Goal: Communication & Community: Answer question/provide support

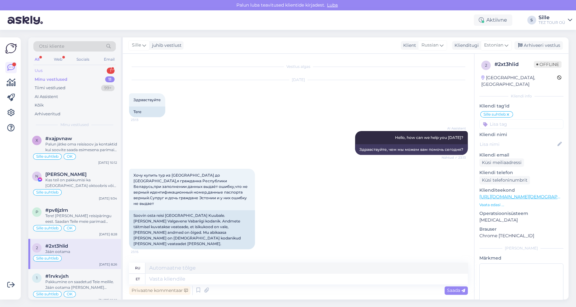
click at [60, 71] on div "Uus 1" at bounding box center [74, 70] width 82 height 9
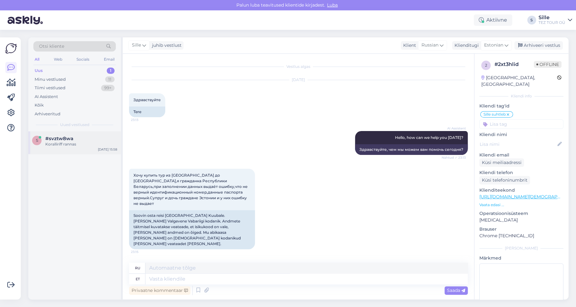
click at [91, 142] on div "Koralliriff rannas" at bounding box center [81, 145] width 72 height 6
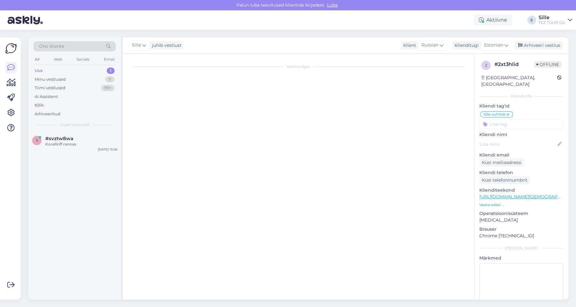
scroll to position [265, 0]
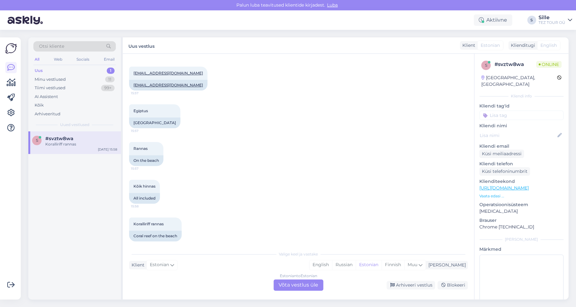
drag, startPoint x: 291, startPoint y: 285, endPoint x: 296, endPoint y: 281, distance: 7.2
click at [291, 285] on div "Estonian to Estonian Võta vestlus üle" at bounding box center [298, 285] width 50 height 11
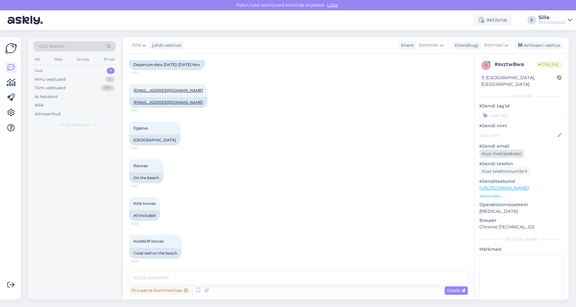
scroll to position [241, 0]
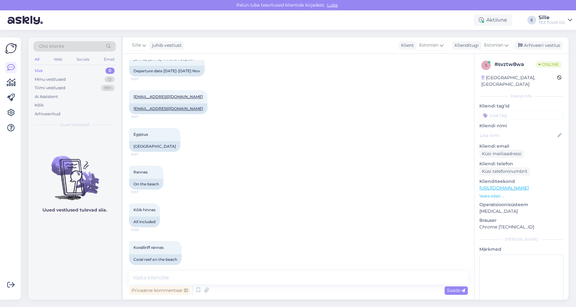
click at [500, 111] on input at bounding box center [521, 115] width 84 height 9
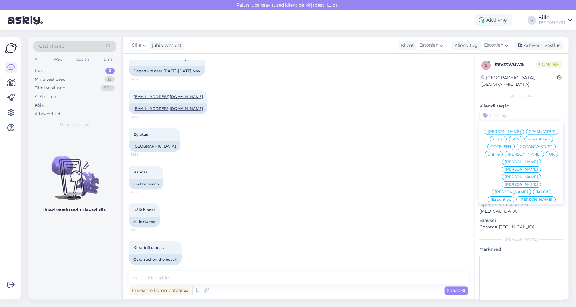
click at [527, 140] on span "Sille suhtleb" at bounding box center [538, 139] width 22 height 4
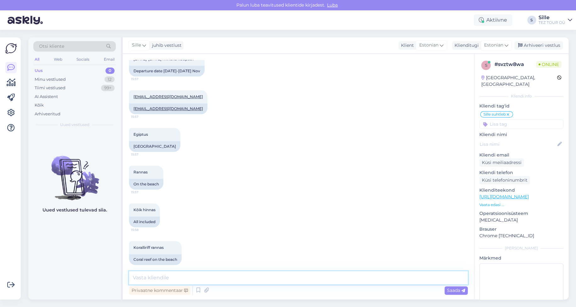
click at [153, 276] on textarea at bounding box center [298, 277] width 338 height 13
type textarea "Tere! Täname reisipäringu eest."
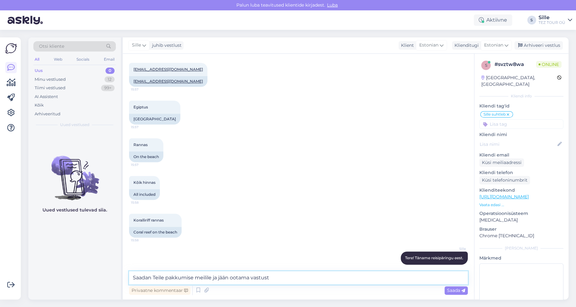
type textarea "Saadan Teile pakkumise meilile ja jään ootama vastust"
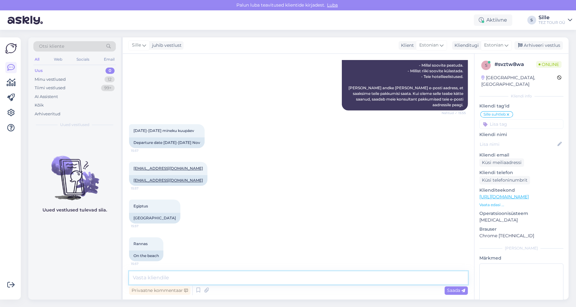
scroll to position [252, 0]
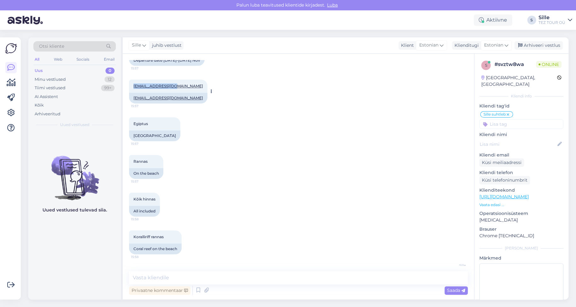
drag, startPoint x: 131, startPoint y: 79, endPoint x: 176, endPoint y: 80, distance: 45.0
click at [176, 80] on div "[EMAIL_ADDRESS][DOMAIN_NAME] 15:57" at bounding box center [168, 86] width 78 height 13
copy link "[EMAIL_ADDRESS][DOMAIN_NAME]"
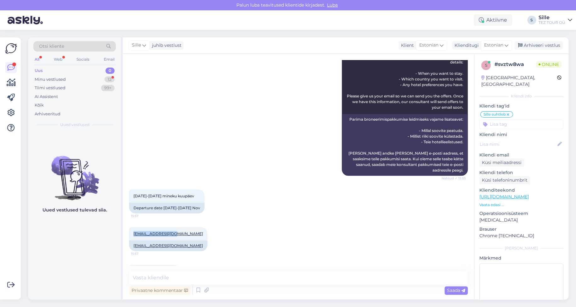
scroll to position [8, 0]
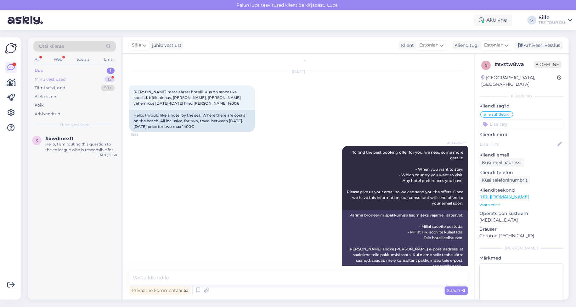
drag, startPoint x: 76, startPoint y: 78, endPoint x: 77, endPoint y: 81, distance: 3.4
click at [76, 79] on div "Minu vestlused 12" at bounding box center [74, 79] width 82 height 9
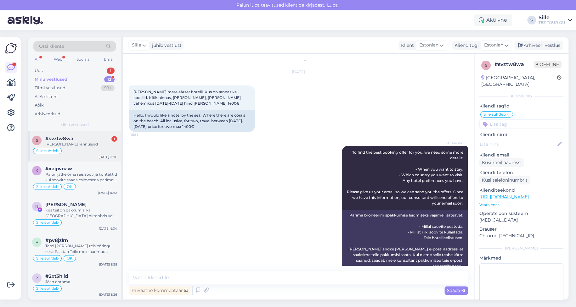
click at [81, 148] on div "Sille suhtleb" at bounding box center [74, 151] width 85 height 8
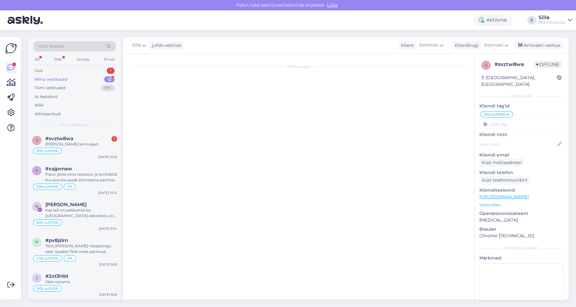
scroll to position [322, 0]
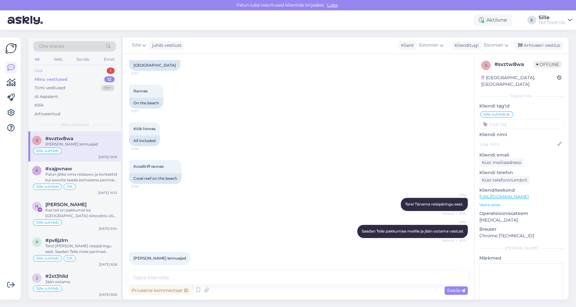
click at [69, 69] on div "Uus 1" at bounding box center [74, 70] width 82 height 9
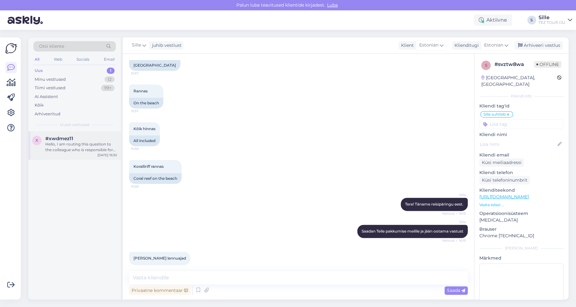
drag, startPoint x: 78, startPoint y: 148, endPoint x: 82, endPoint y: 148, distance: 3.5
click at [79, 148] on div "Hello, I am routing this question to the colleague who is responsible for this …" at bounding box center [81, 147] width 72 height 11
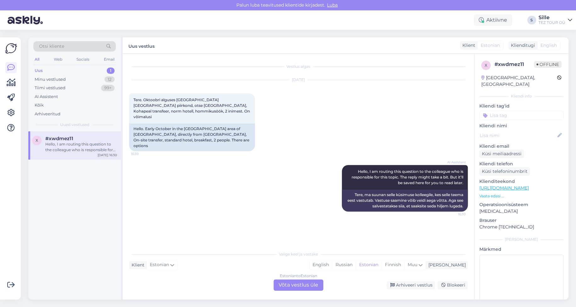
click at [300, 287] on div "Estonian to Estonian Võta vestlus üle" at bounding box center [298, 285] width 50 height 11
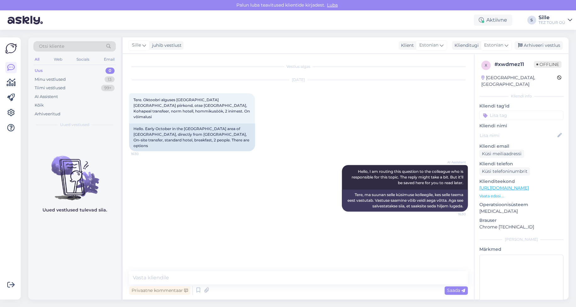
click at [505, 111] on input at bounding box center [521, 115] width 84 height 9
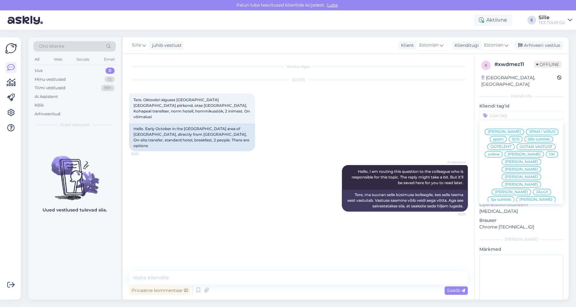
click at [527, 140] on span "Sille suhtleb" at bounding box center [538, 139] width 22 height 4
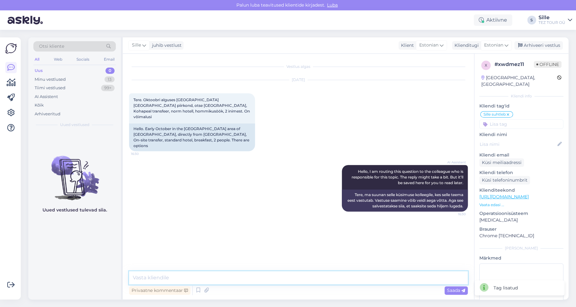
click at [158, 283] on textarea at bounding box center [298, 277] width 338 height 13
click at [151, 283] on textarea at bounding box center [298, 277] width 338 height 13
drag, startPoint x: 56, startPoint y: 79, endPoint x: 59, endPoint y: 90, distance: 11.8
click at [56, 79] on div "Minu vestlused" at bounding box center [50, 79] width 31 height 6
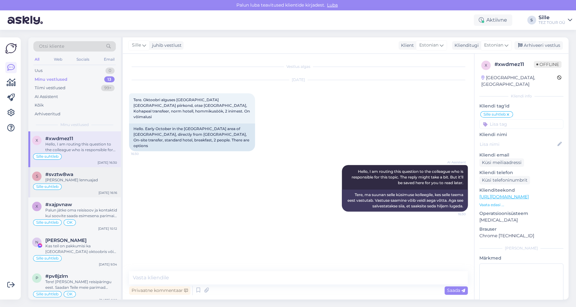
click at [74, 182] on div "[PERSON_NAME] lennuajad" at bounding box center [81, 180] width 72 height 6
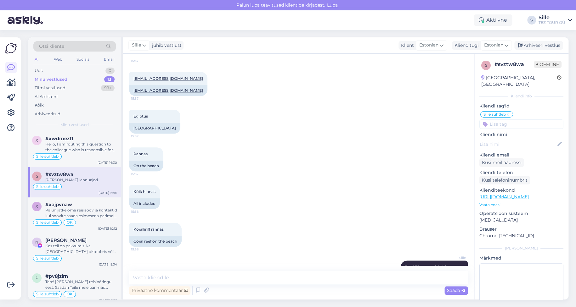
scroll to position [133, 0]
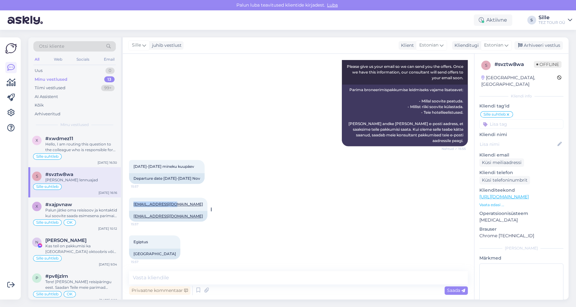
drag, startPoint x: 134, startPoint y: 199, endPoint x: 175, endPoint y: 199, distance: 40.6
click at [175, 199] on div "[EMAIL_ADDRESS][DOMAIN_NAME] 15:57" at bounding box center [168, 204] width 78 height 13
copy link "[EMAIL_ADDRESS][DOMAIN_NAME]"
drag, startPoint x: 145, startPoint y: 278, endPoint x: 148, endPoint y: 278, distance: 3.2
click at [146, 278] on textarea at bounding box center [298, 277] width 338 height 13
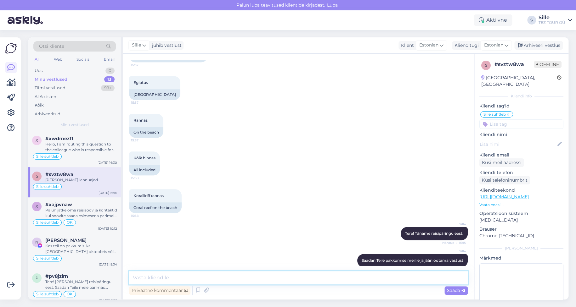
scroll to position [322, 0]
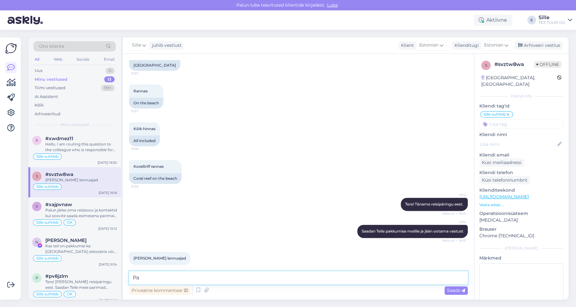
type textarea "P"
click at [496, 120] on input at bounding box center [521, 124] width 84 height 9
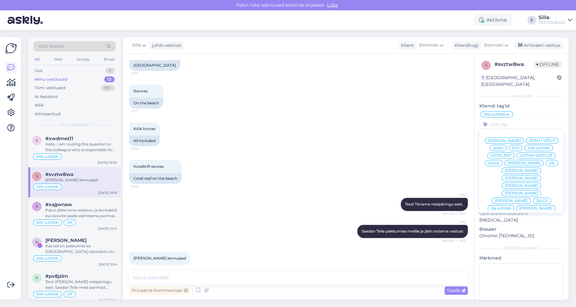
click at [545, 161] on div "OK" at bounding box center [551, 163] width 12 height 6
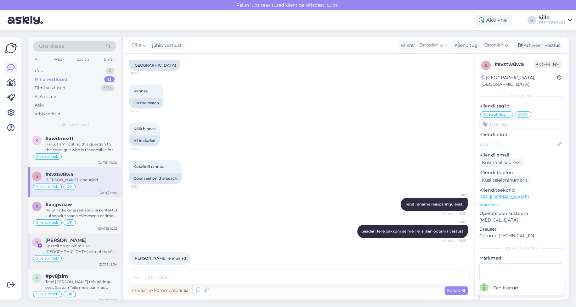
click at [69, 240] on div "[PERSON_NAME]" at bounding box center [81, 241] width 72 height 6
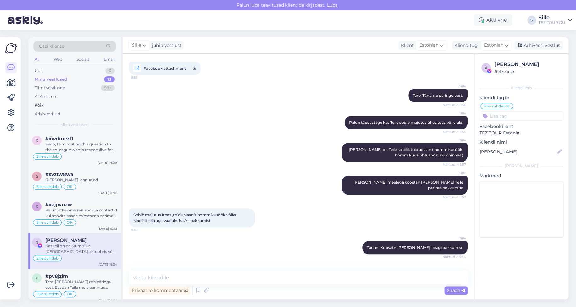
scroll to position [87, 0]
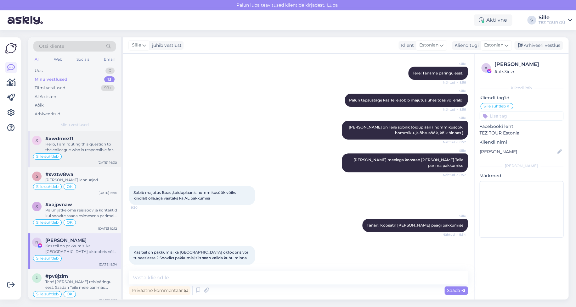
click at [88, 153] on div "Sille suhtleb" at bounding box center [74, 157] width 85 height 8
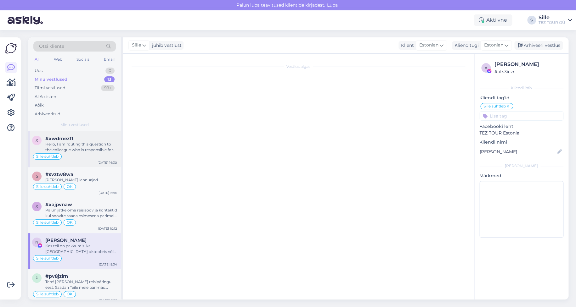
scroll to position [0, 0]
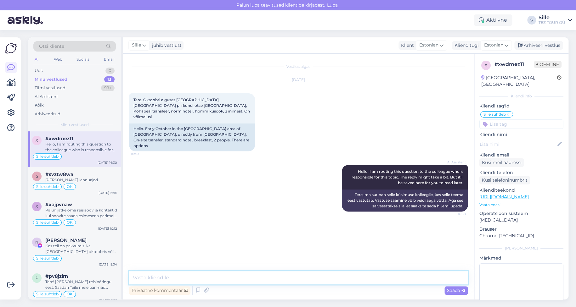
click at [173, 274] on textarea at bounding box center [298, 277] width 338 height 13
click at [138, 280] on textarea at bounding box center [298, 277] width 338 height 13
type textarea "e"
type textarea "Tere! Tänan Teid päringu eest."
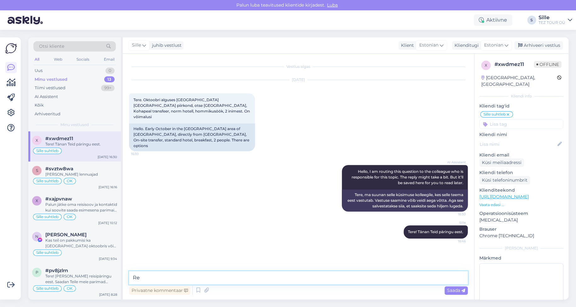
type textarea "R"
click at [159, 281] on textarea at bounding box center [298, 277] width 338 height 13
paste textarea "L"
type textarea "L"
click at [152, 279] on textarea "L" at bounding box center [298, 277] width 338 height 13
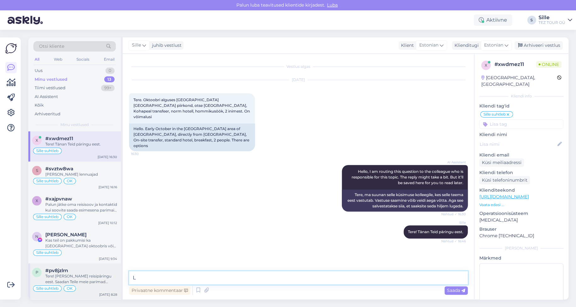
drag, startPoint x: 151, startPoint y: 278, endPoint x: 109, endPoint y: 274, distance: 42.6
click at [109, 274] on div "Otsi kliente All Web Socials Email Uus 0 Minu vestlused 13 Tiimi vestlused 99+ …" at bounding box center [298, 168] width 540 height 262
paste textarea "L"
type textarea "L"
drag, startPoint x: 146, startPoint y: 280, endPoint x: 96, endPoint y: 272, distance: 50.3
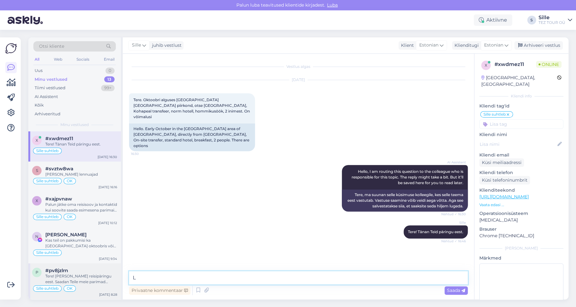
click at [115, 274] on div "Otsi kliente All Web Socials Email Uus 0 Minu vestlused 13 Tiimi vestlused 99+ …" at bounding box center [298, 168] width 540 height 262
paste textarea "L"
type textarea "L"
paste textarea "Lennud Küprosele toimuvad regulaarlendudega ja vähemalt ühe ümberistumisega."
click at [180, 277] on textarea "Lennud Küprosele toimuvad regulaarlendudega ja vähemalt ühe ümberistumisega." at bounding box center [298, 277] width 338 height 13
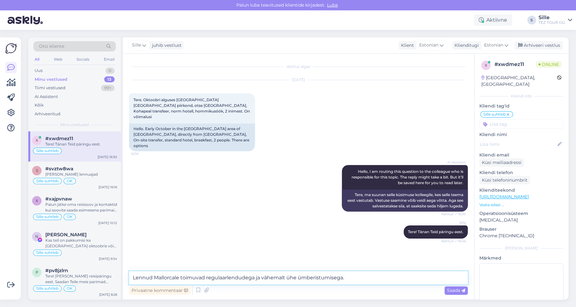
type textarea "Lennud Mallorcale toimuvad regulaarlendudega ja vähemalt ühe ümberistumisega."
click at [452, 291] on span "Saada" at bounding box center [456, 291] width 18 height 6
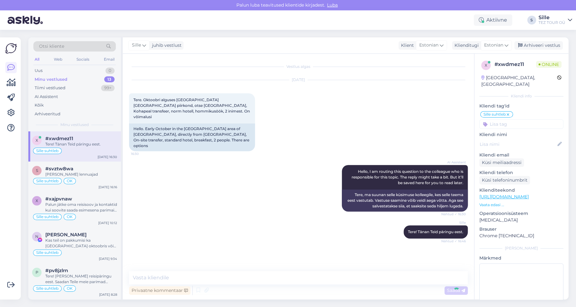
scroll to position [1, 0]
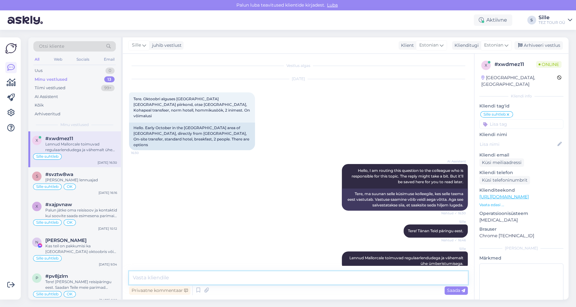
click at [151, 278] on textarea at bounding box center [298, 277] width 338 height 13
type textarea "[PERSON_NAME] kirjutage oma meiliaadress kuhu saan saata Teile personaalse pakk…"
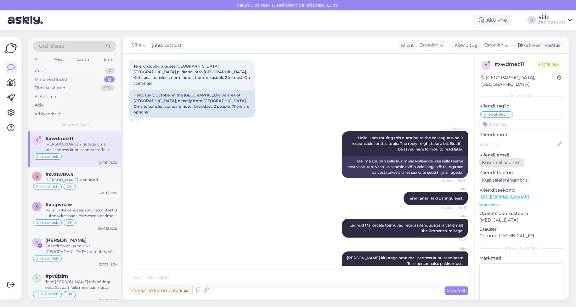
click at [502, 159] on div "Küsi meiliaadressi" at bounding box center [501, 163] width 45 height 8
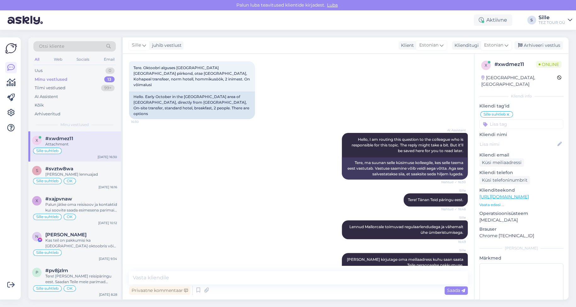
scroll to position [0, 0]
